Goal: Information Seeking & Learning: Learn about a topic

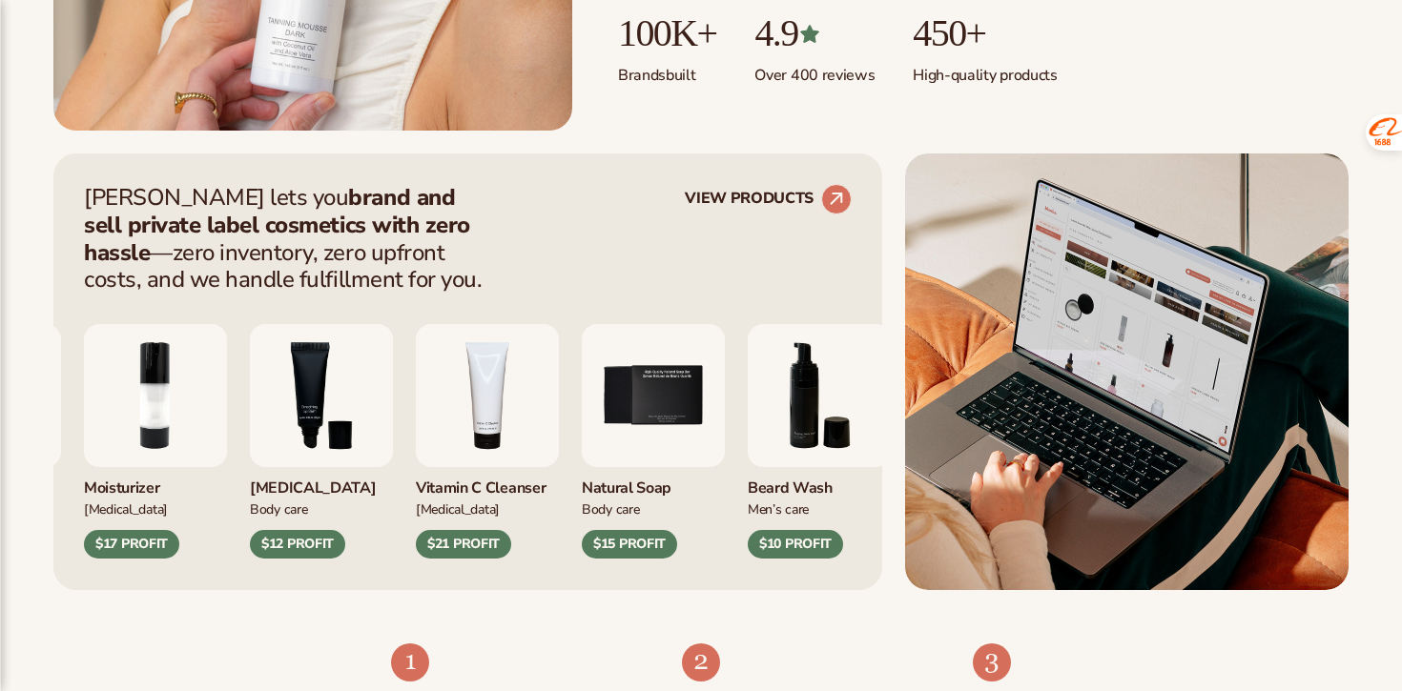
scroll to position [906, 0]
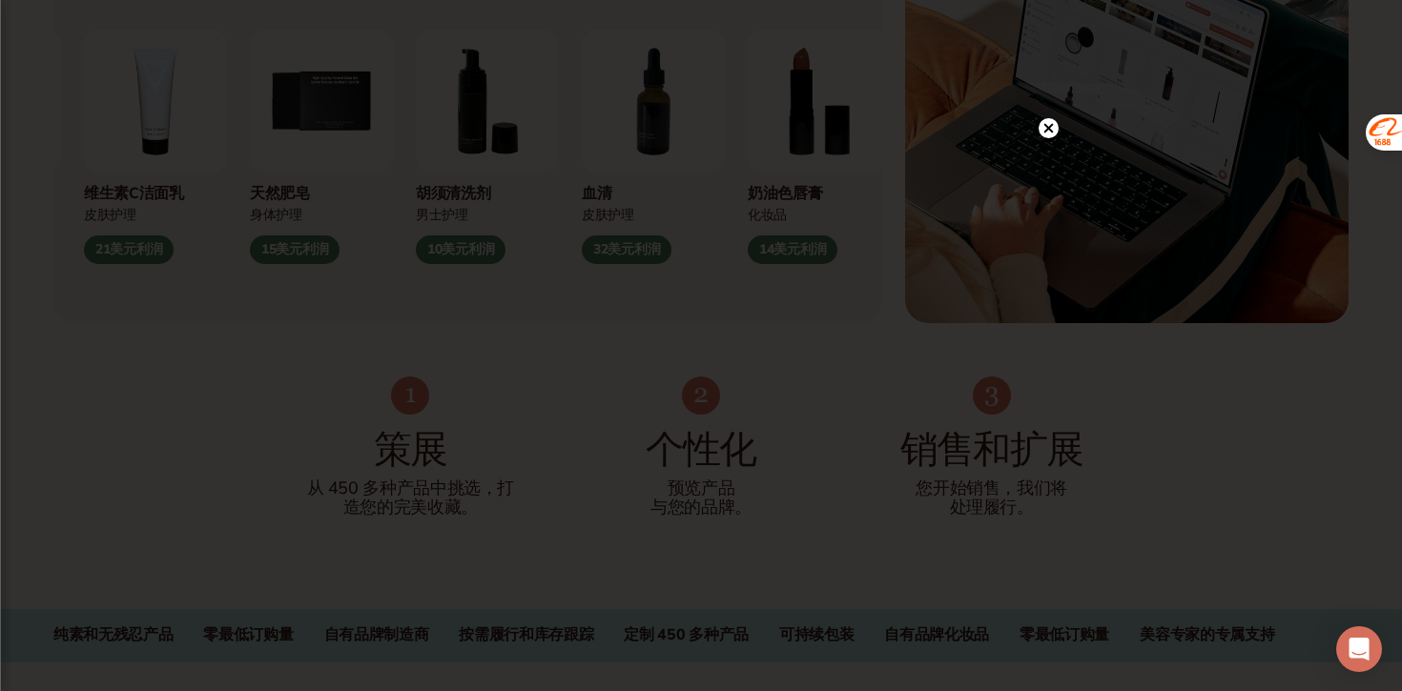
click at [1045, 127] on icon at bounding box center [1049, 129] width 10 height 10
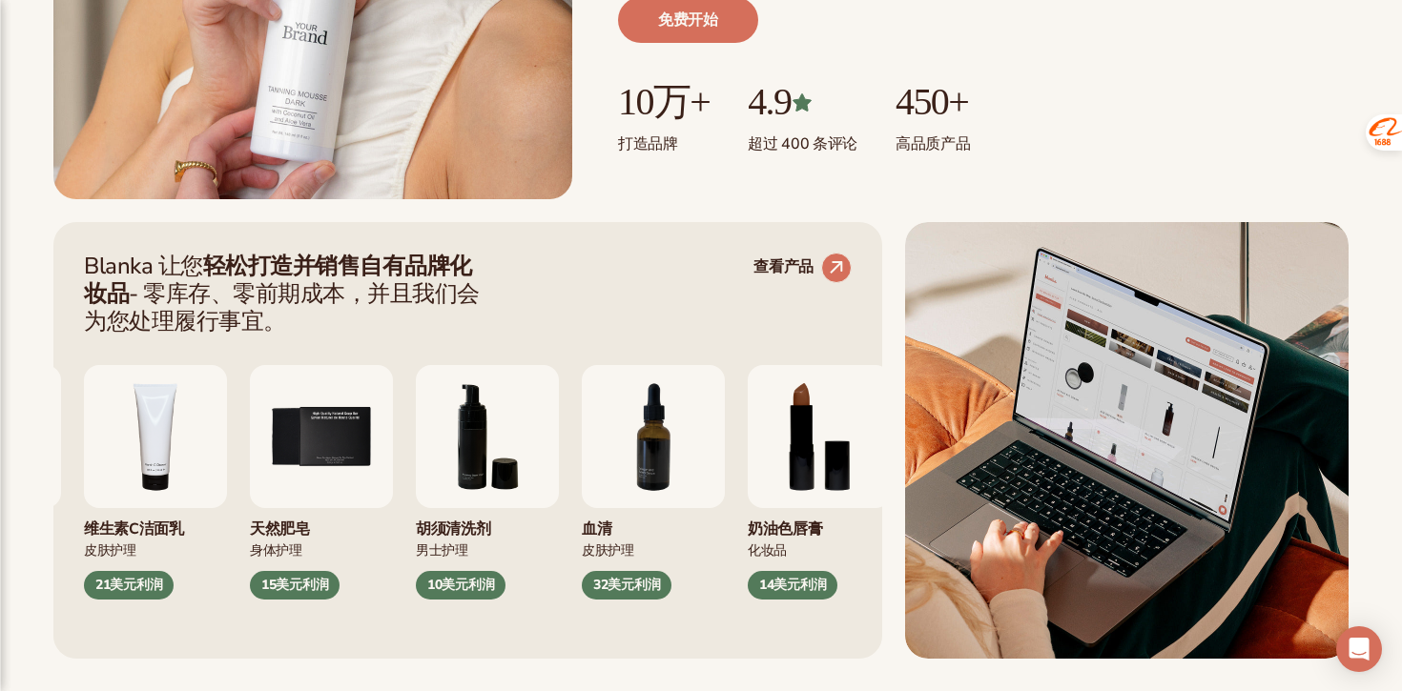
scroll to position [619, 0]
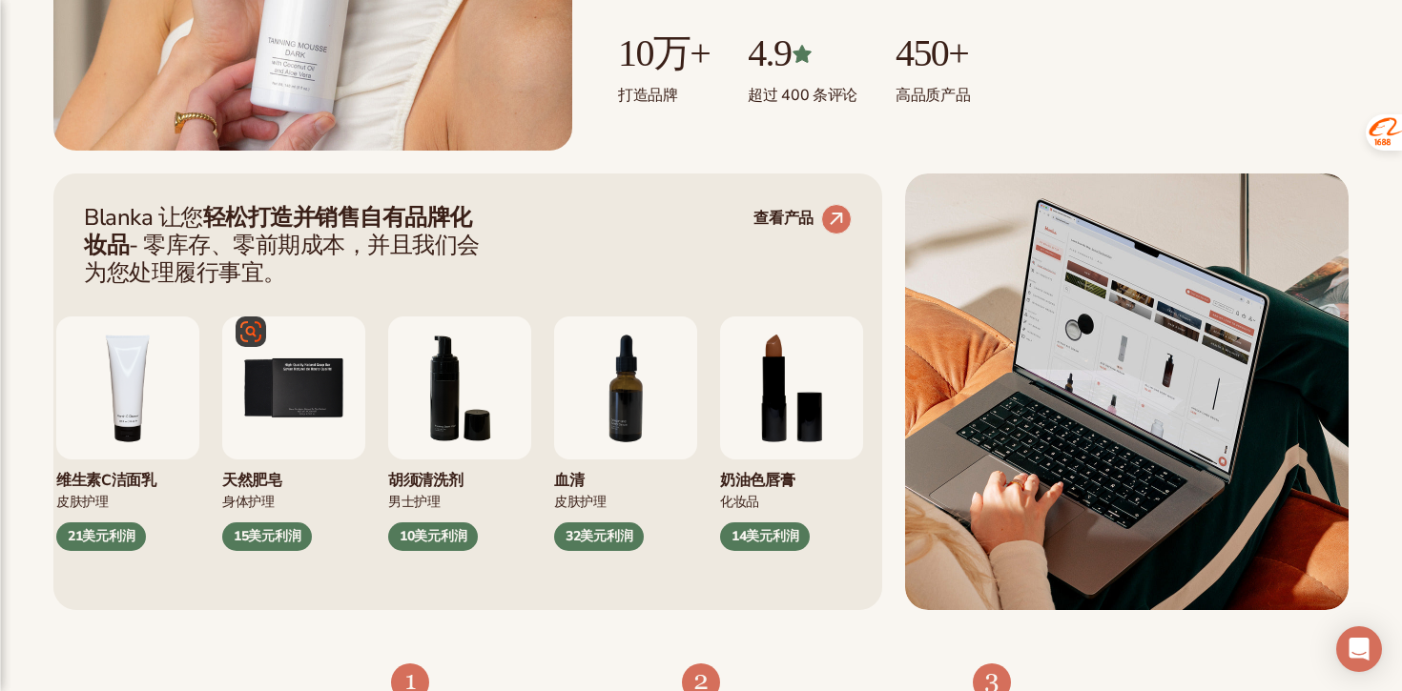
click at [269, 390] on img "5 / 9" at bounding box center [293, 388] width 143 height 143
click at [833, 226] on circle at bounding box center [836, 219] width 42 height 42
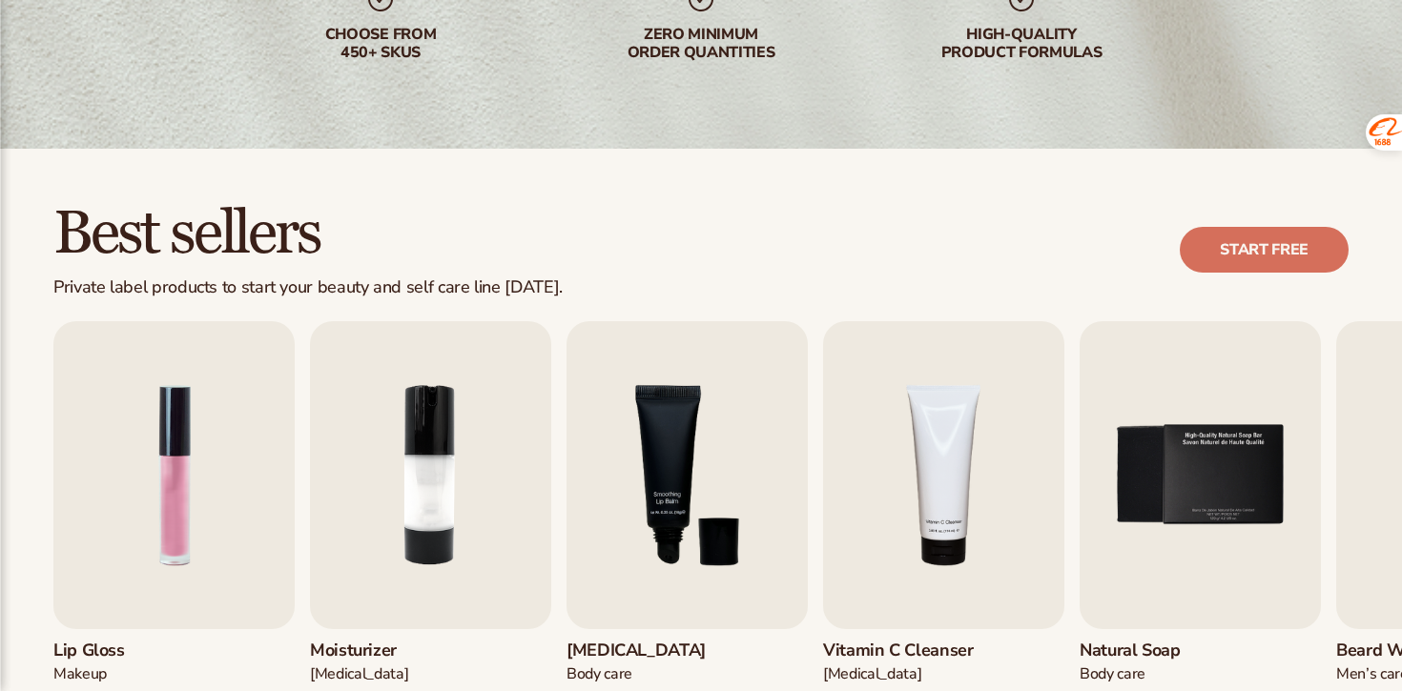
scroll to position [477, 0]
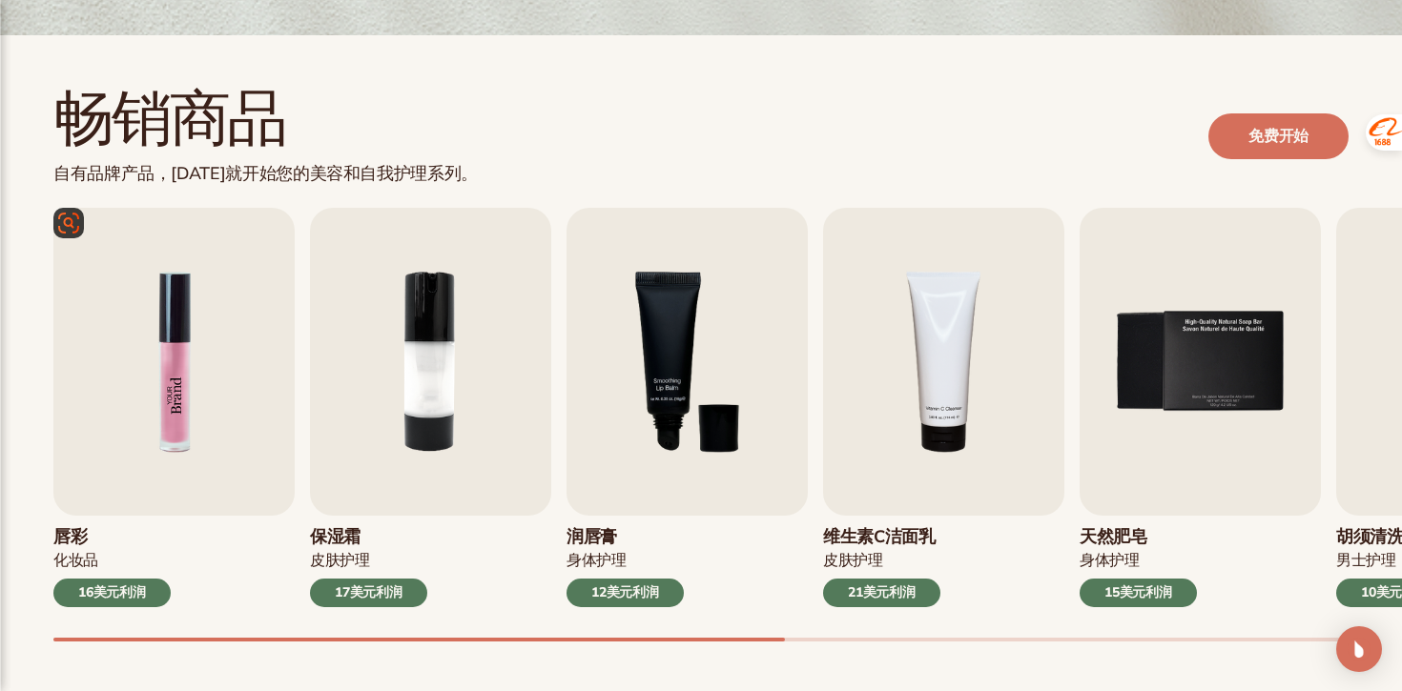
click at [183, 437] on img "1 / 9" at bounding box center [173, 362] width 241 height 308
click at [155, 341] on img "1 / 9" at bounding box center [173, 362] width 241 height 308
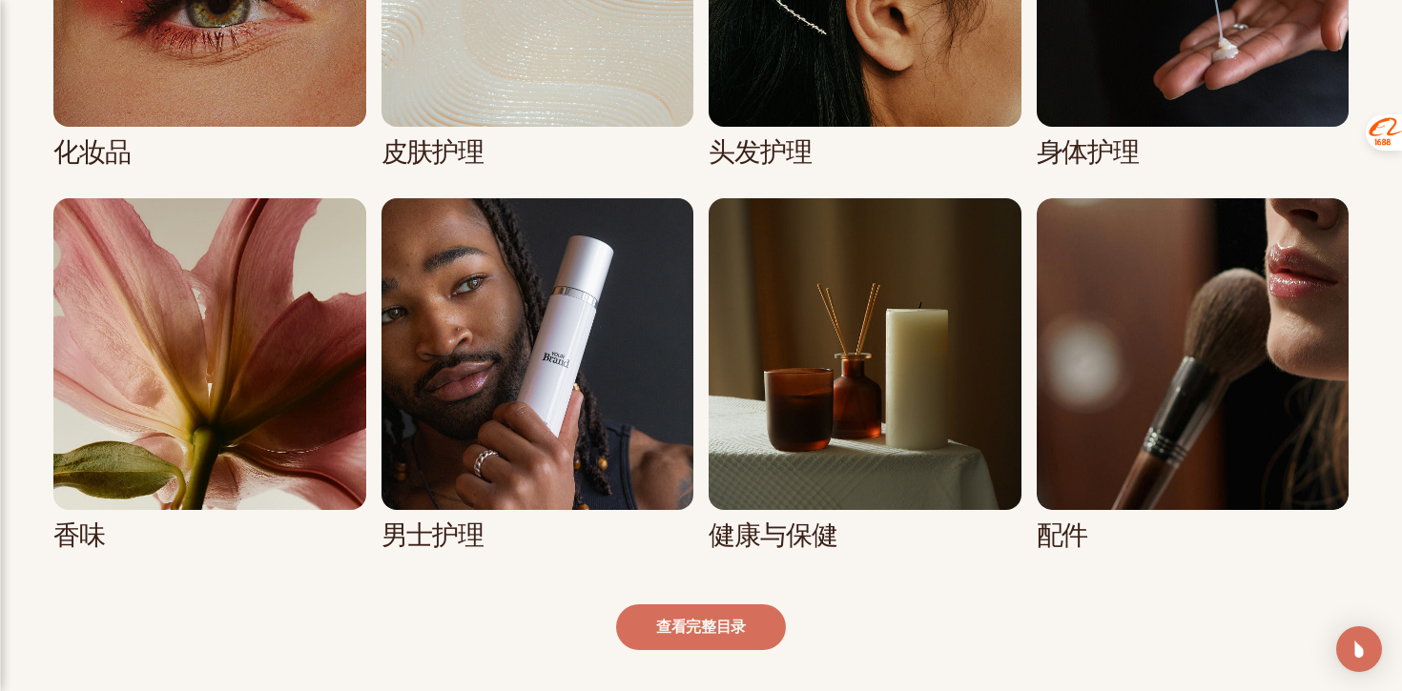
scroll to position [1661, 0]
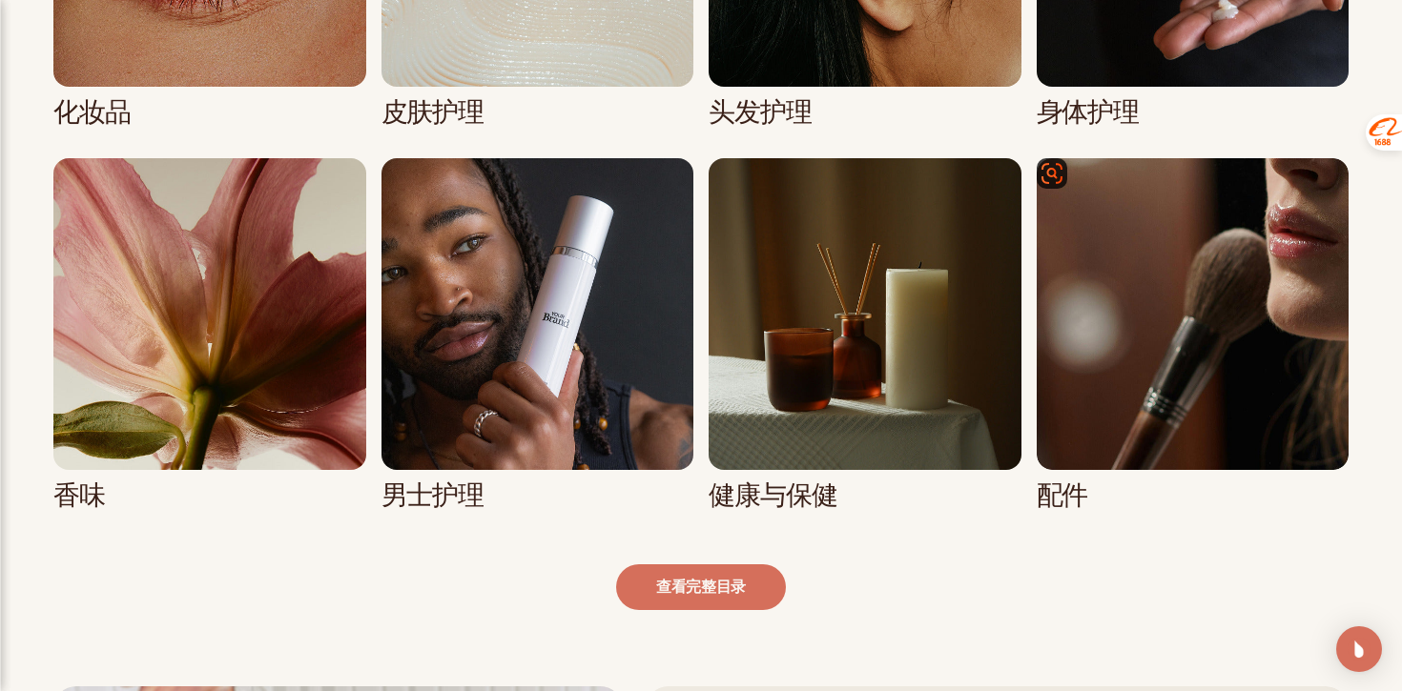
click at [1242, 279] on link "8 / 8" at bounding box center [1193, 334] width 313 height 353
click at [1100, 472] on link "8 / 8" at bounding box center [1193, 334] width 313 height 353
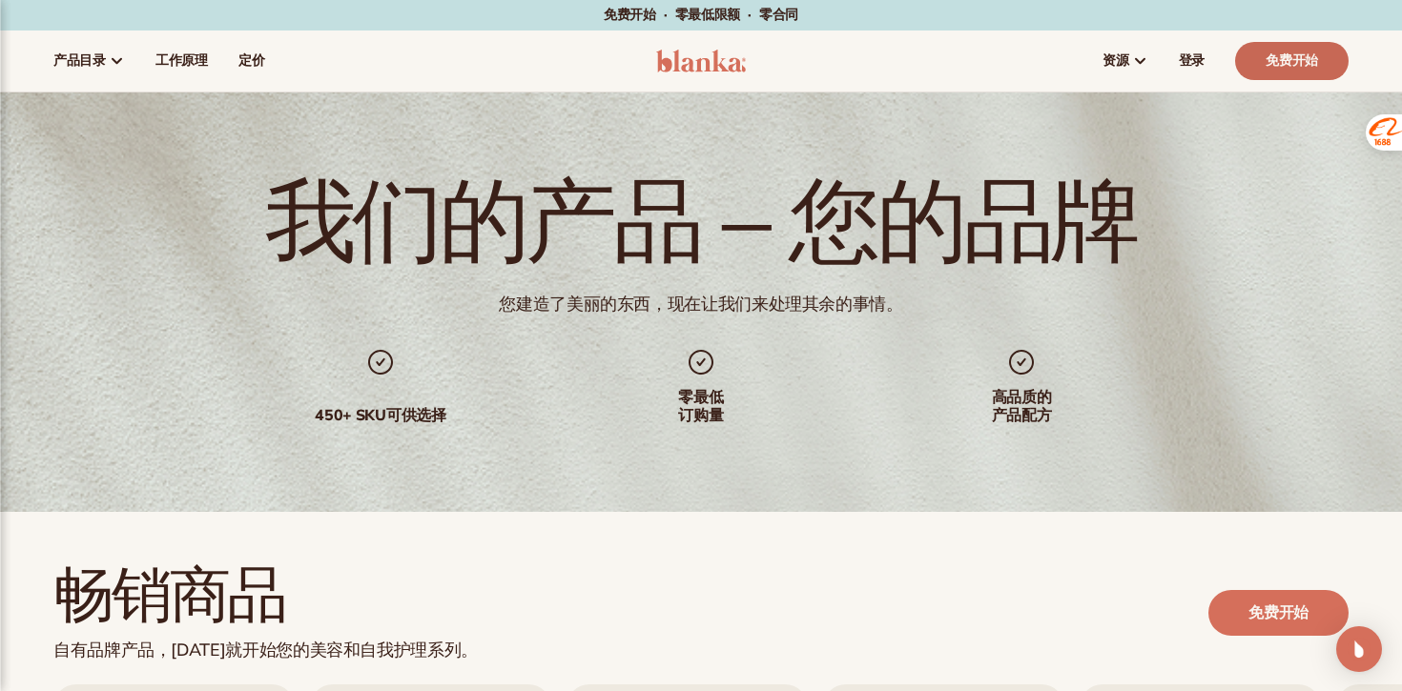
click at [1283, 55] on font "免费开始" at bounding box center [1292, 61] width 52 height 18
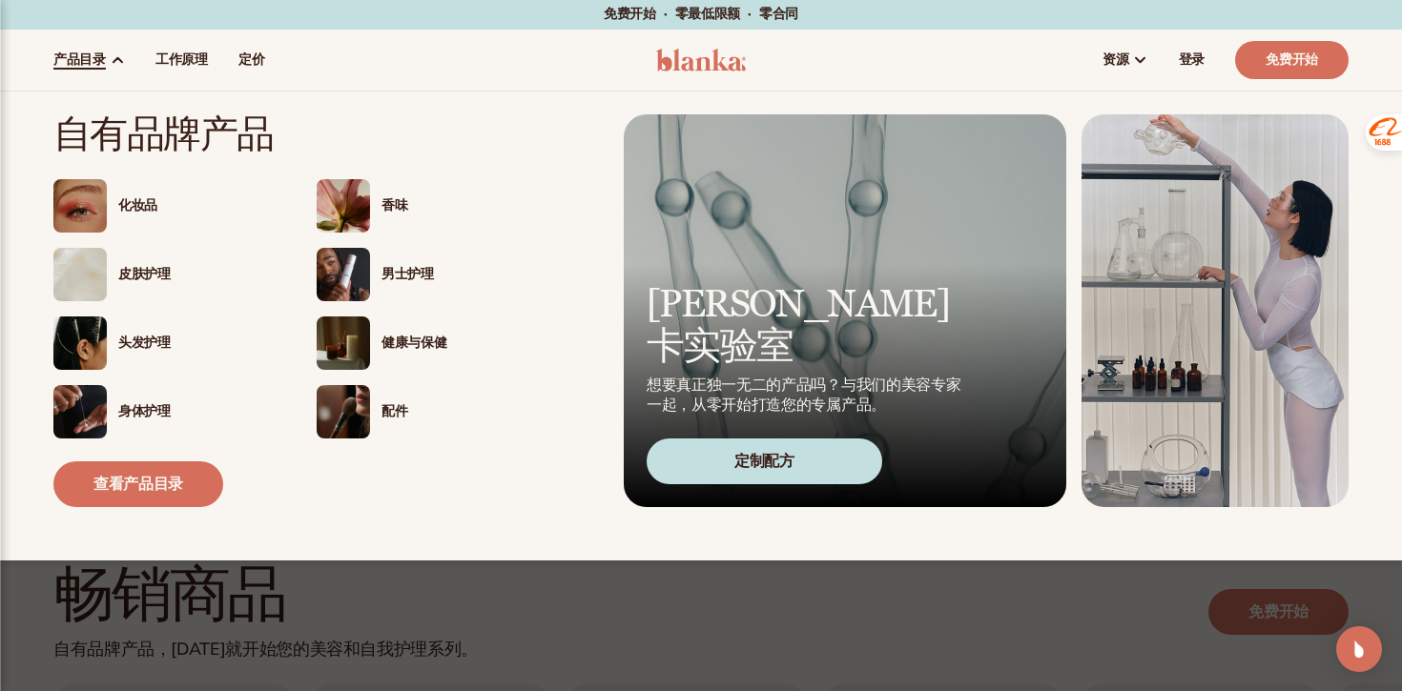
click at [89, 422] on img at bounding box center [79, 411] width 53 height 53
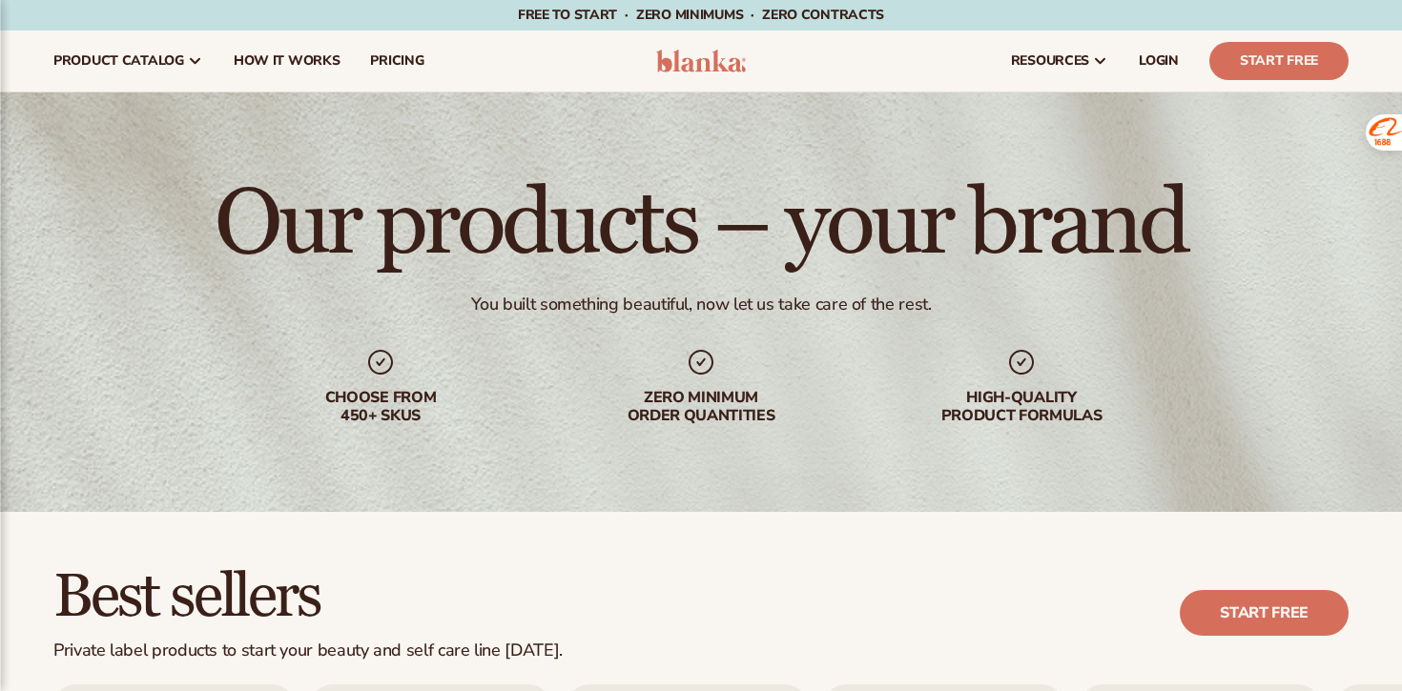
scroll to position [454, 0]
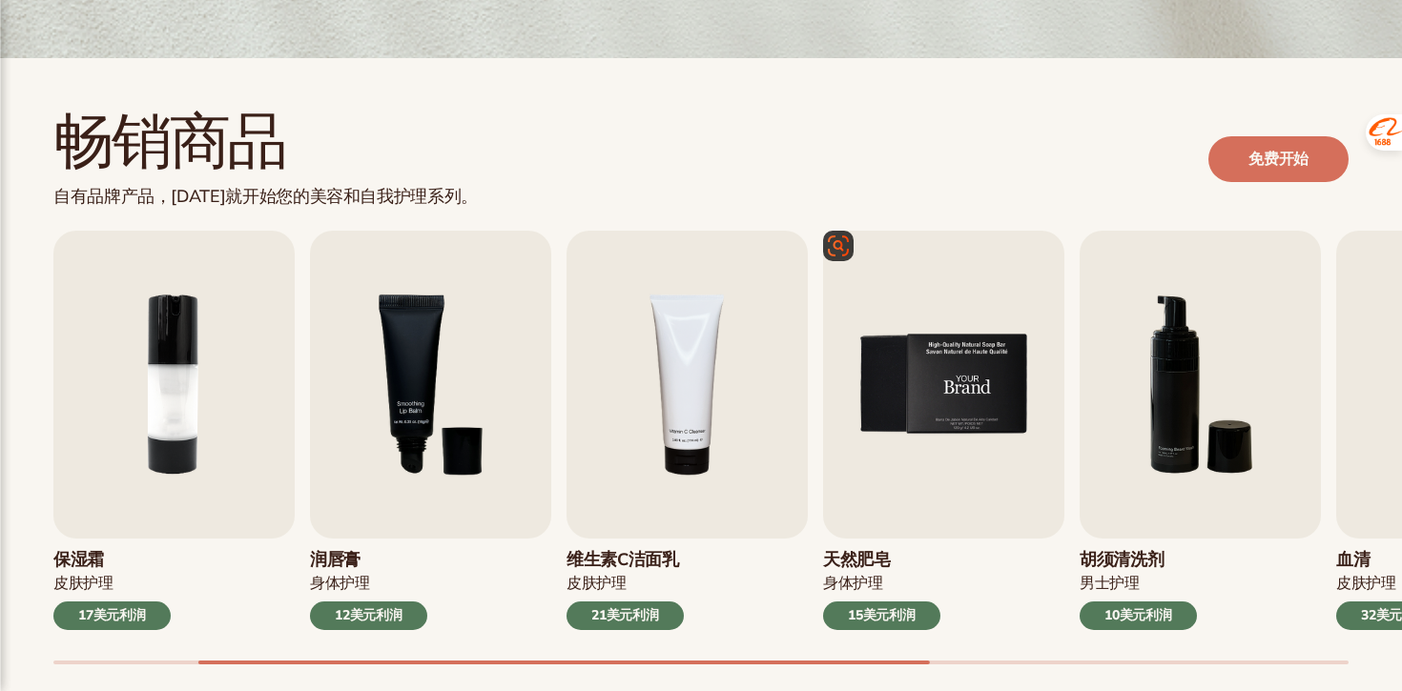
click at [896, 453] on img "5 / 9" at bounding box center [943, 385] width 241 height 308
click at [688, 392] on img "4 / 9" at bounding box center [687, 385] width 241 height 308
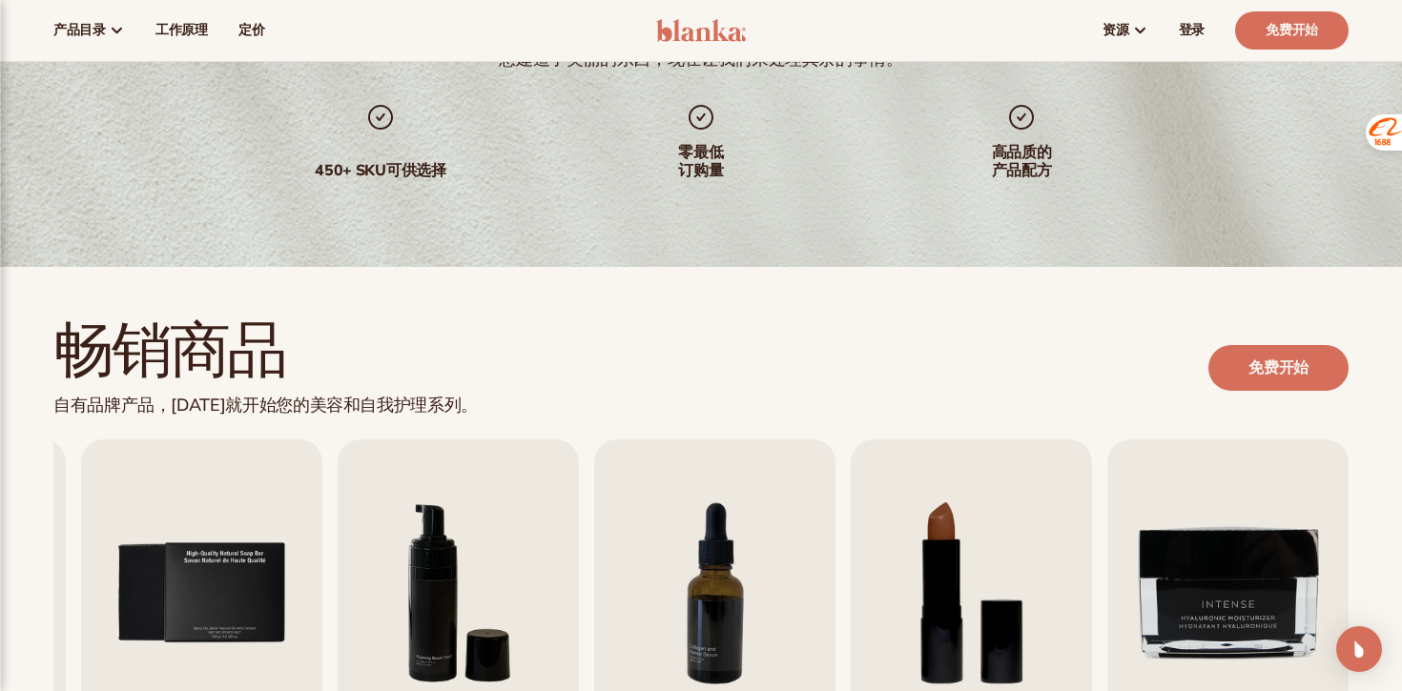
scroll to position [0, 0]
